Goal: Transaction & Acquisition: Purchase product/service

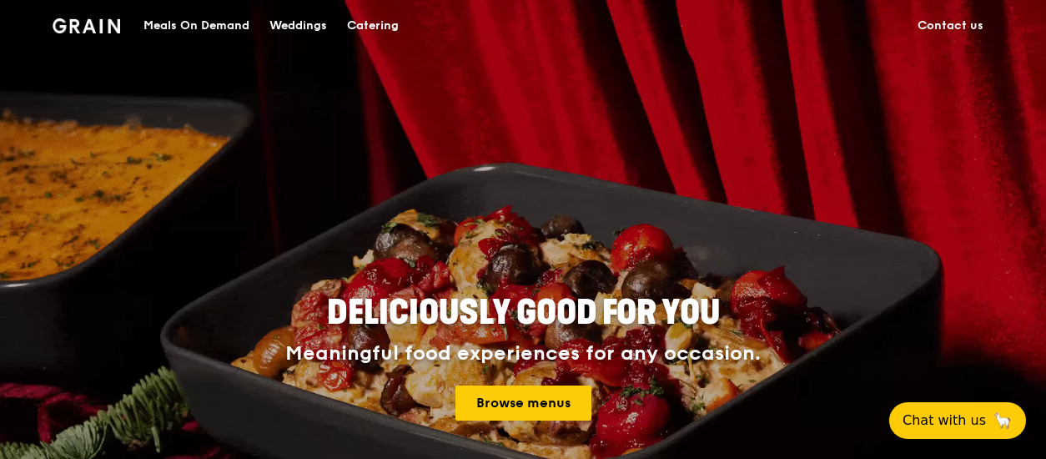
click at [381, 26] on div "Catering" at bounding box center [373, 26] width 52 height 50
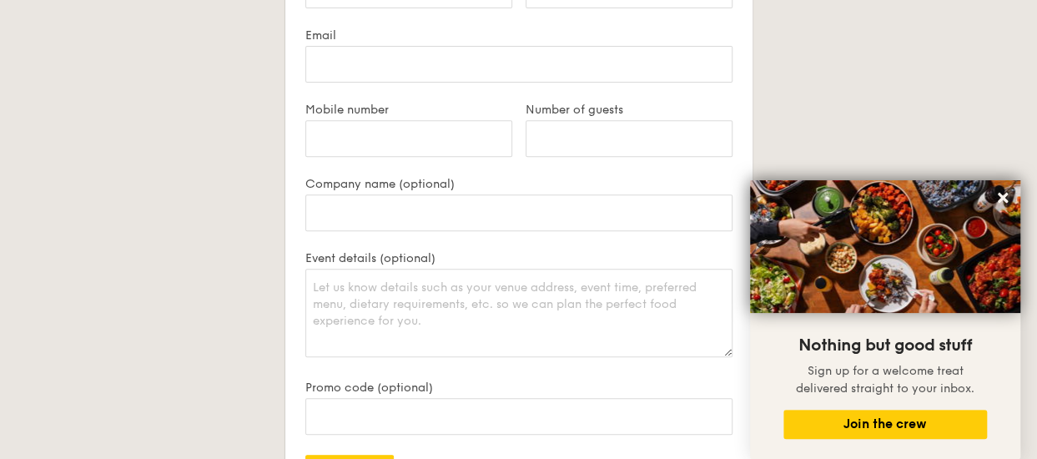
scroll to position [3419, 0]
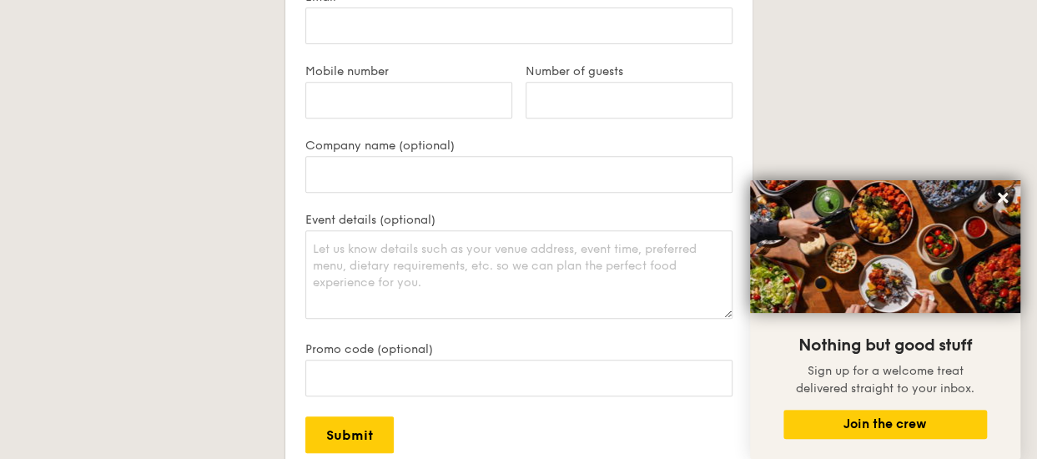
click at [815, 74] on div "Contact us We love hearing from our customers. Talk to us about anything. We ar…" at bounding box center [519, 206] width 934 height 774
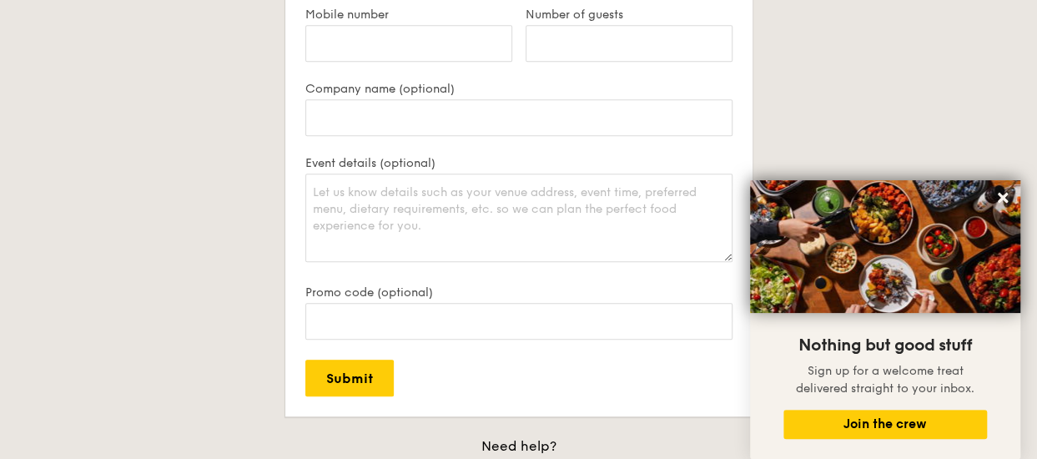
scroll to position [3502, 0]
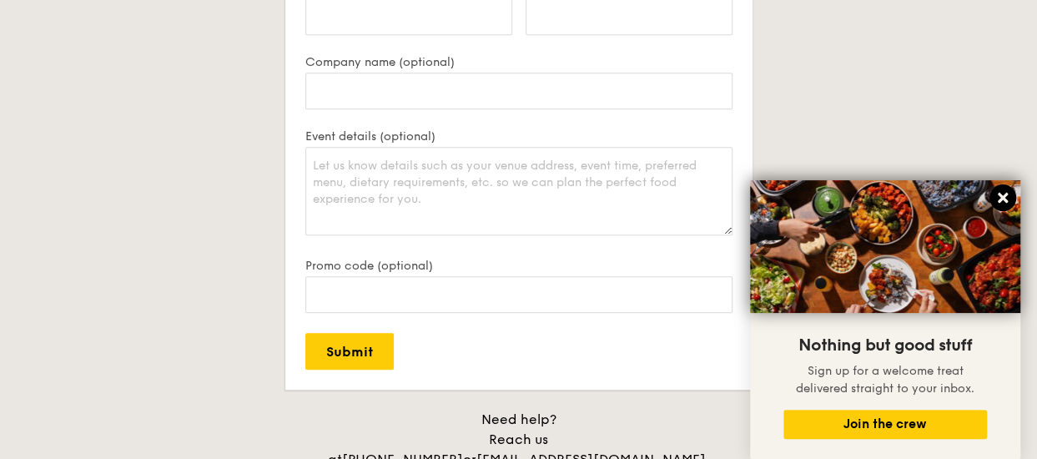
click at [1008, 188] on button at bounding box center [1002, 197] width 27 height 27
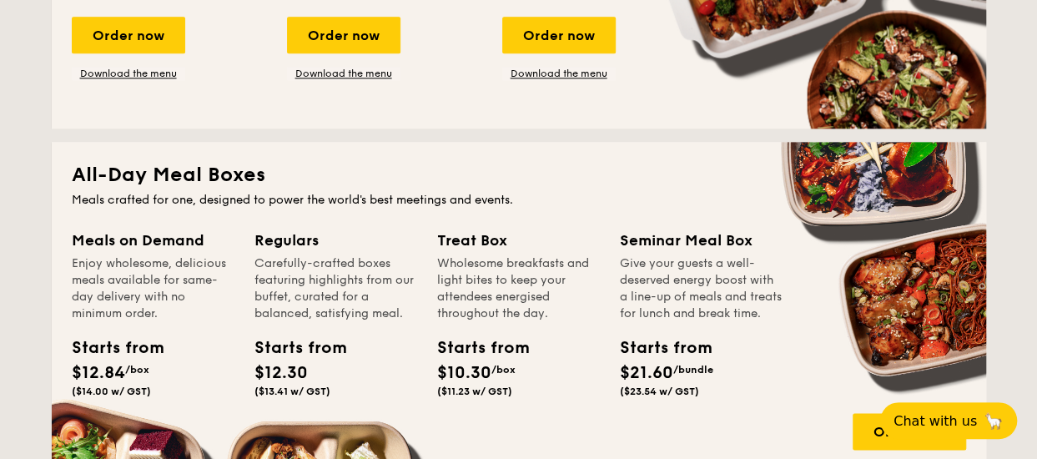
scroll to position [726, 0]
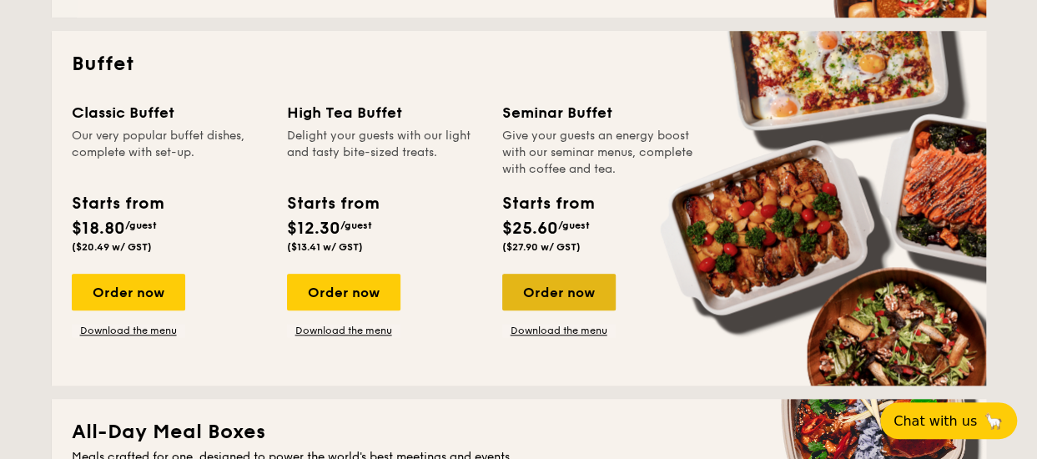
click at [573, 279] on div "Order now" at bounding box center [558, 292] width 113 height 37
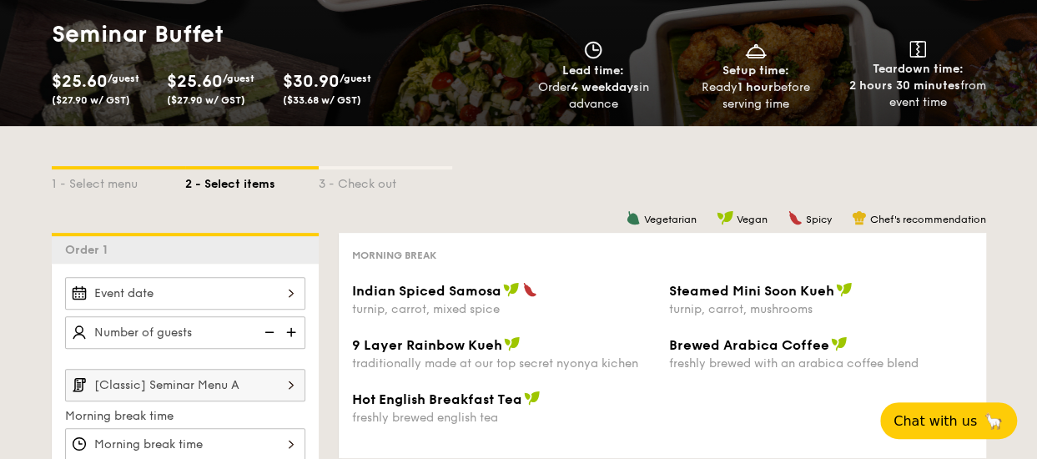
scroll to position [167, 0]
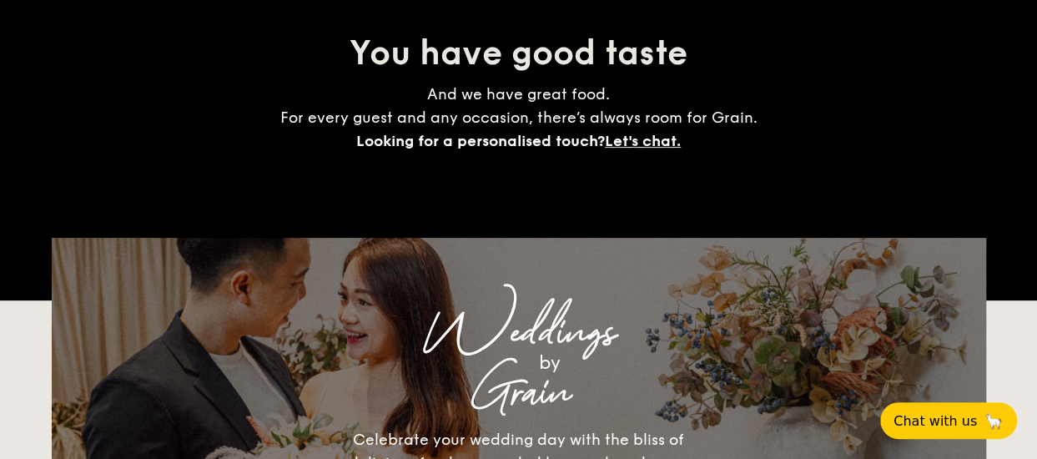
scroll to position [2548, 0]
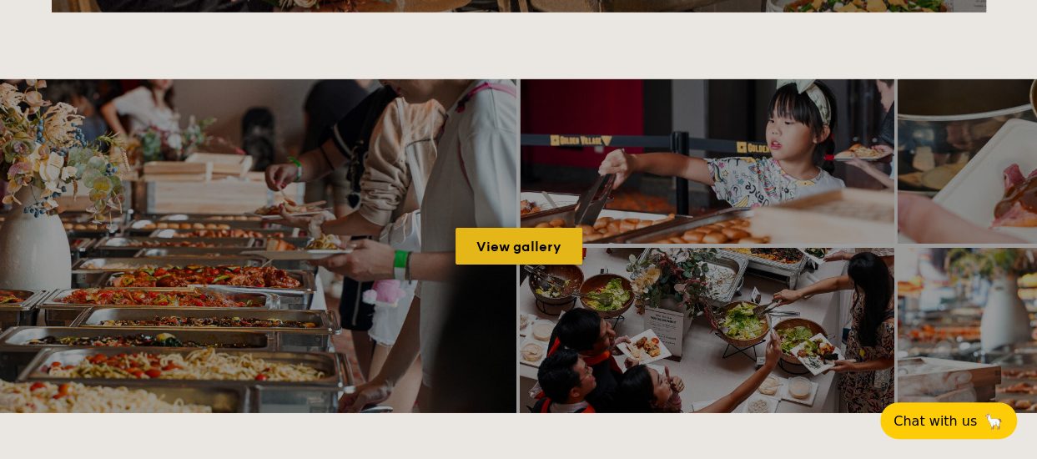
click at [530, 239] on link "View gallery" at bounding box center [518, 246] width 127 height 37
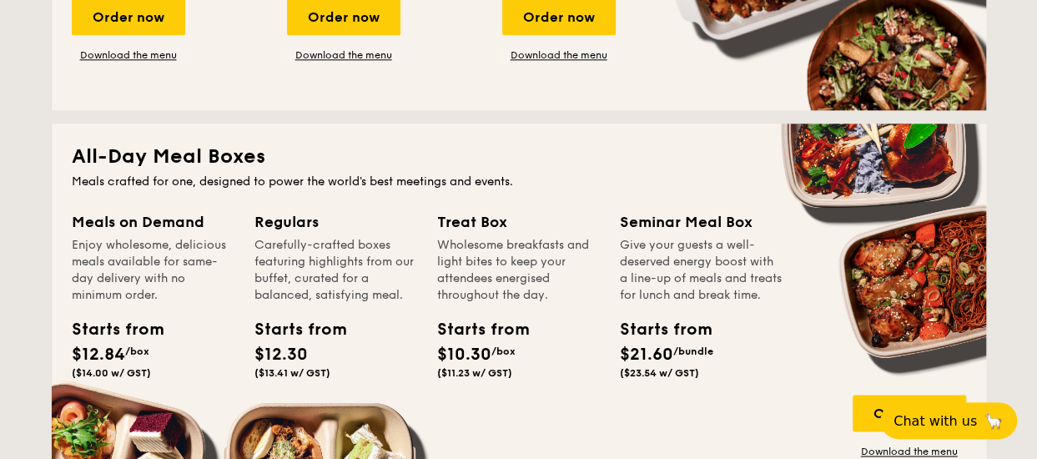
scroll to position [917, 0]
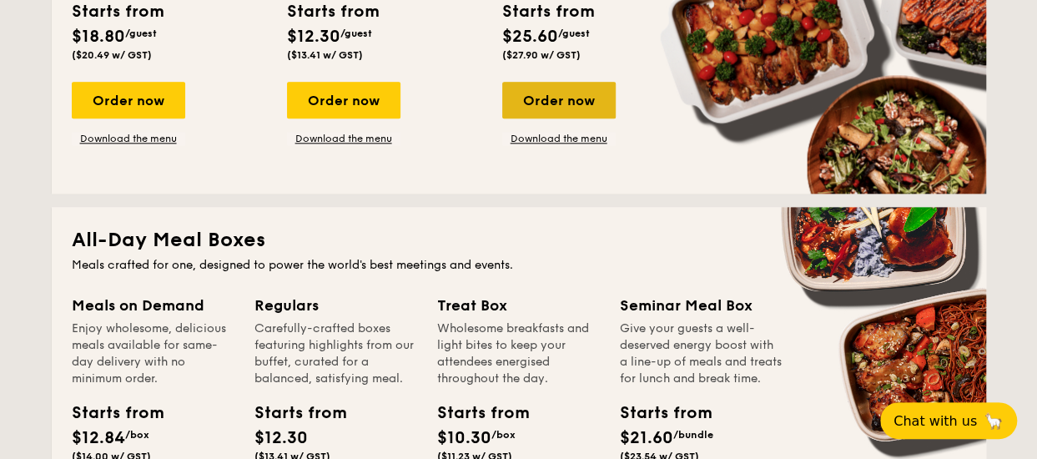
click at [526, 95] on div "Order now" at bounding box center [558, 100] width 113 height 37
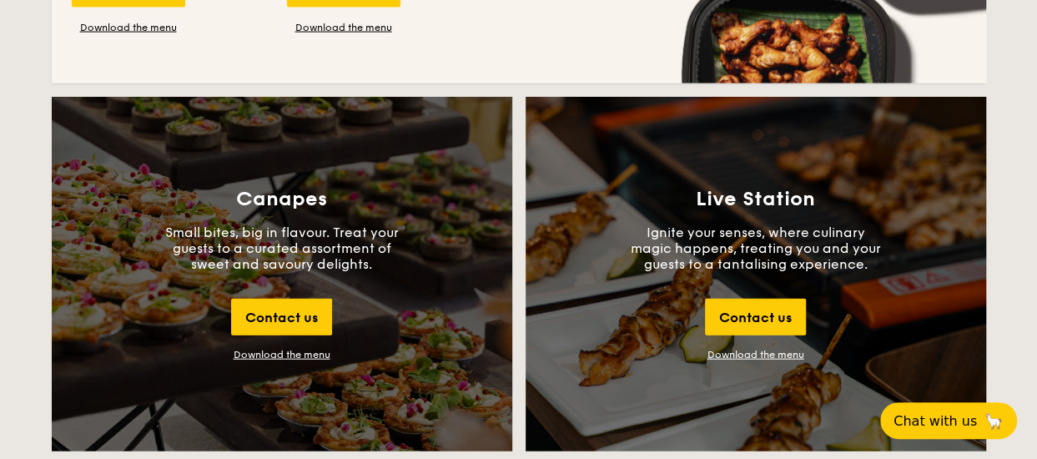
scroll to position [1740, 0]
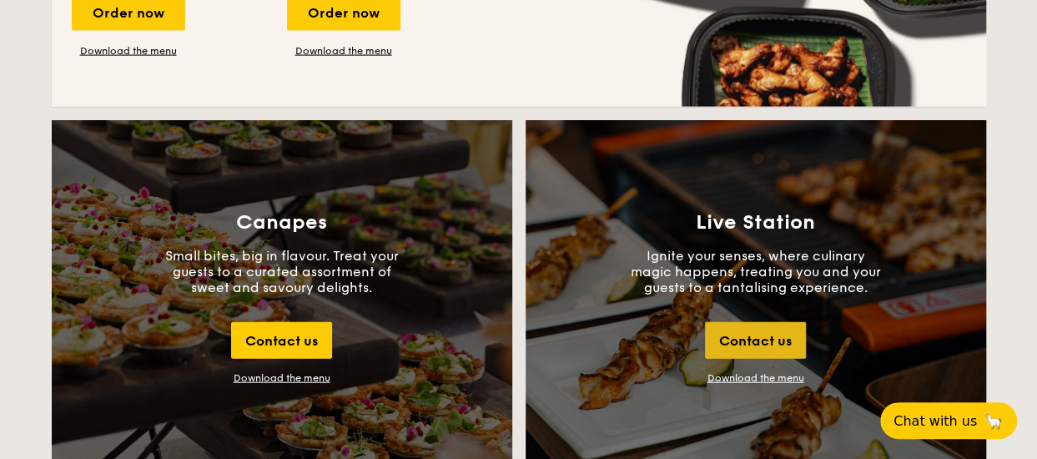
click at [761, 358] on div "Contact us" at bounding box center [755, 340] width 101 height 37
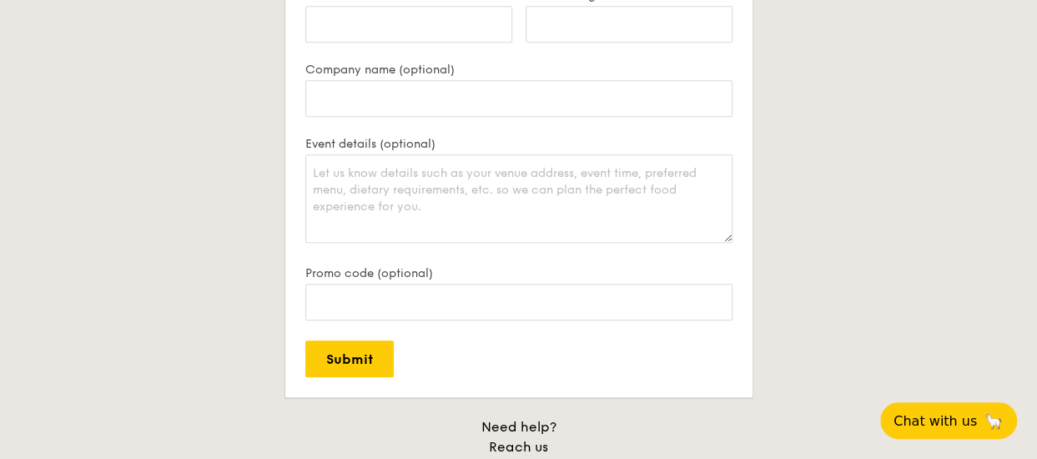
scroll to position [3563, 0]
